Goal: Use online tool/utility

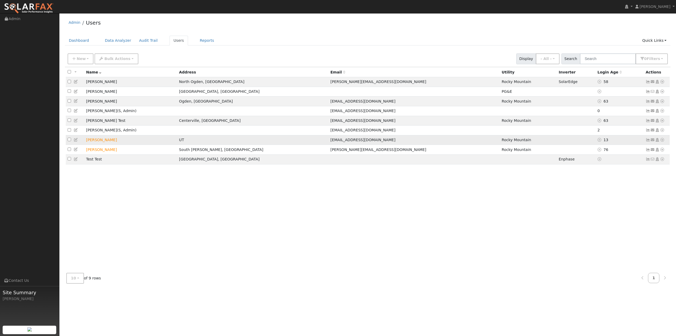
click at [661, 142] on icon at bounding box center [662, 140] width 5 height 4
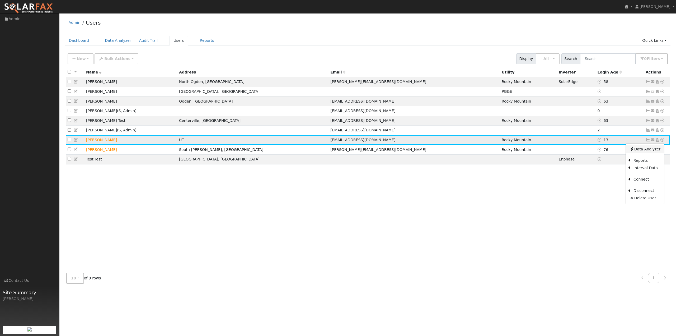
click at [654, 153] on link "Data Analyzer" at bounding box center [645, 148] width 38 height 7
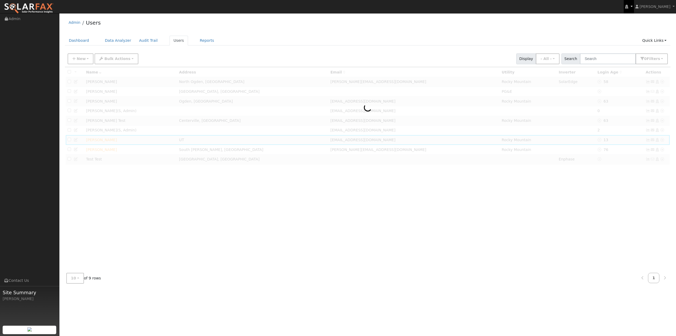
click at [628, 6] on link at bounding box center [629, 6] width 10 height 13
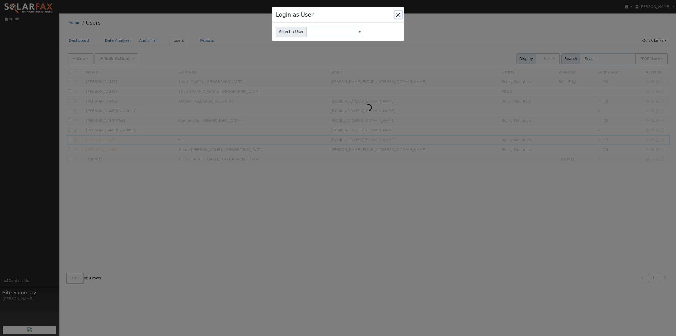
click at [399, 16] on button "Close" at bounding box center [398, 14] width 7 height 7
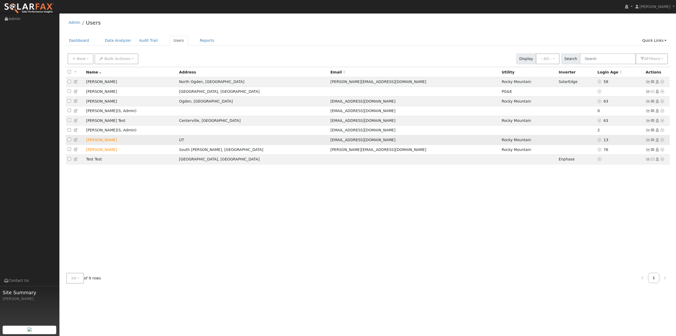
click at [662, 142] on icon at bounding box center [662, 140] width 5 height 4
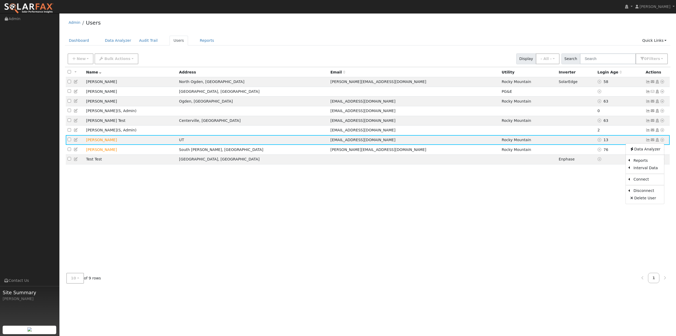
click at [491, 190] on div "All None All on page None on page Name Address Email Utility Inverter Login Age…" at bounding box center [368, 168] width 606 height 202
